Goal: Find specific page/section: Find specific page/section

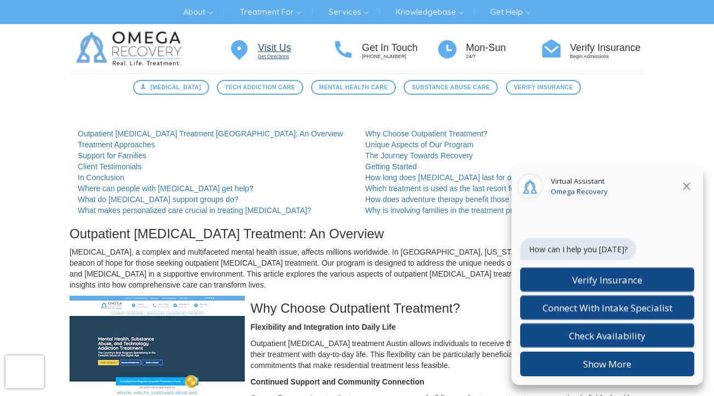
click at [285, 55] on p "Get Directions" at bounding box center [295, 56] width 74 height 7
click at [345, 85] on span "Mental Health Care" at bounding box center [353, 87] width 69 height 9
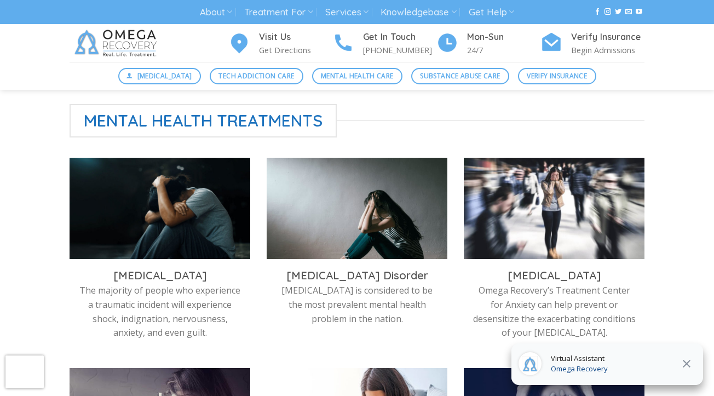
scroll to position [304, 0]
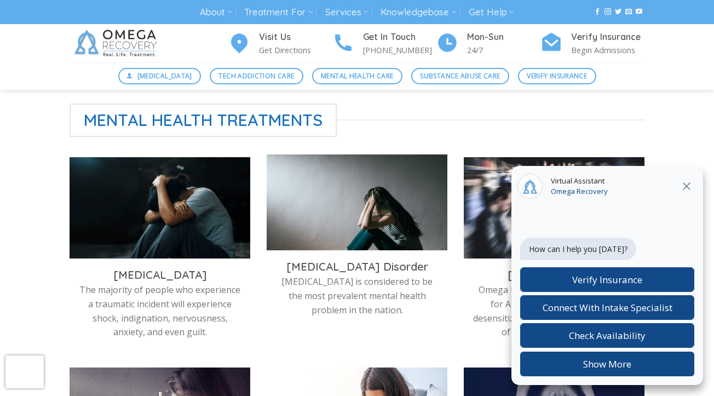
click at [366, 216] on img at bounding box center [357, 204] width 181 height 101
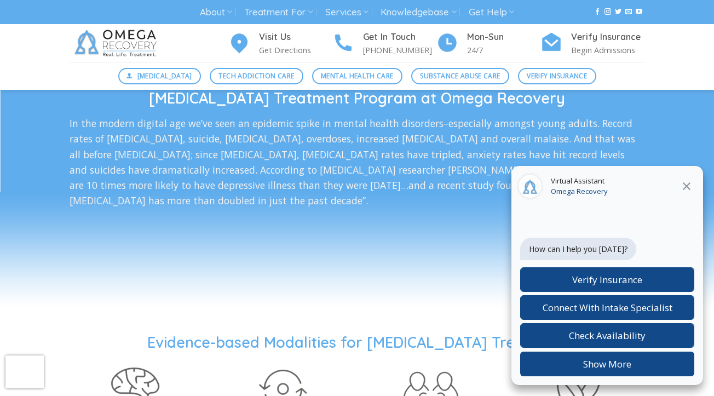
scroll to position [1727, 0]
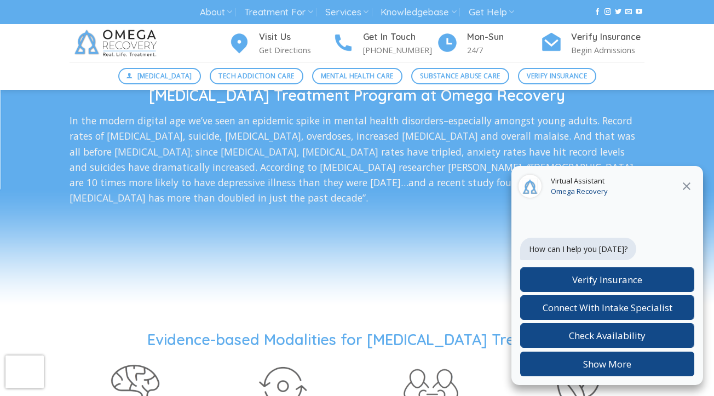
click at [687, 190] on icon "Close" at bounding box center [686, 186] width 13 height 13
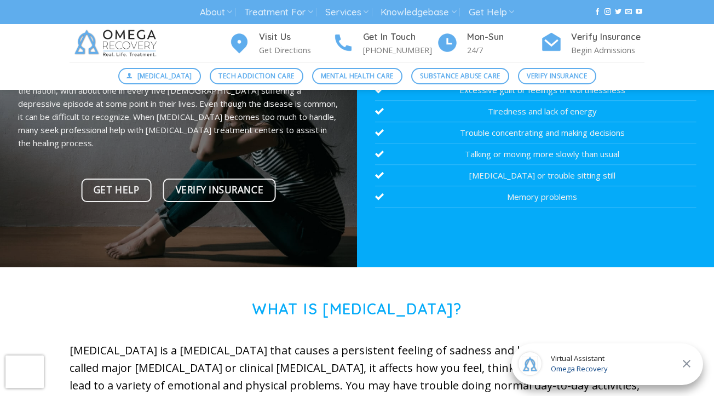
scroll to position [0, 0]
